Goal: Transaction & Acquisition: Purchase product/service

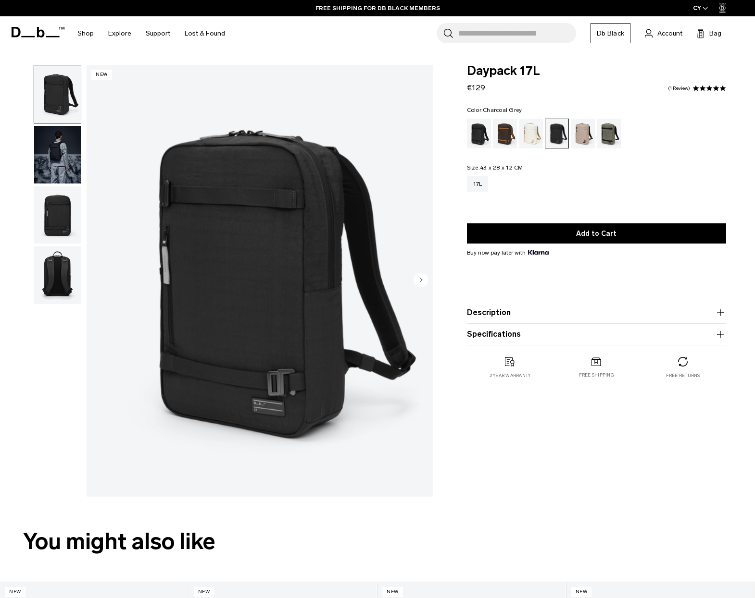
click at [244, 294] on img "1 / 4" at bounding box center [260, 281] width 346 height 432
click at [486, 134] on div "Black Out" at bounding box center [479, 134] width 25 height 30
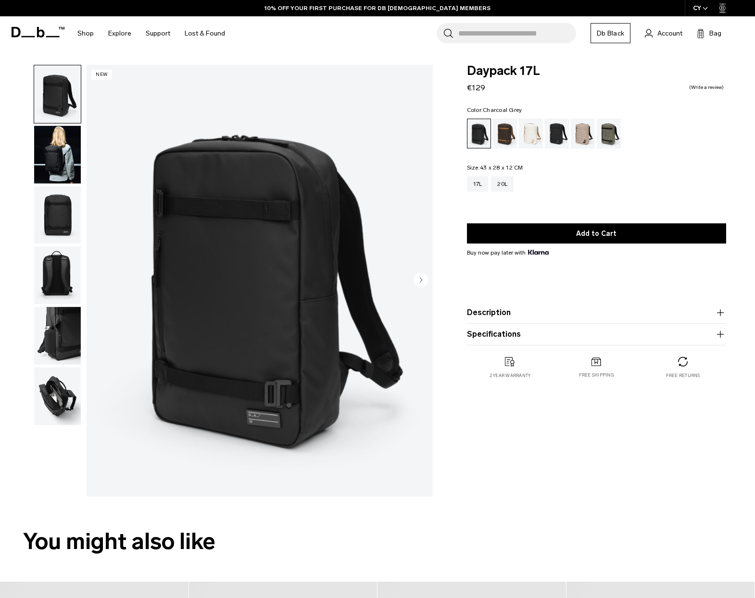
click at [559, 130] on div "Charcoal Grey" at bounding box center [557, 134] width 25 height 30
